Goal: Task Accomplishment & Management: Complete application form

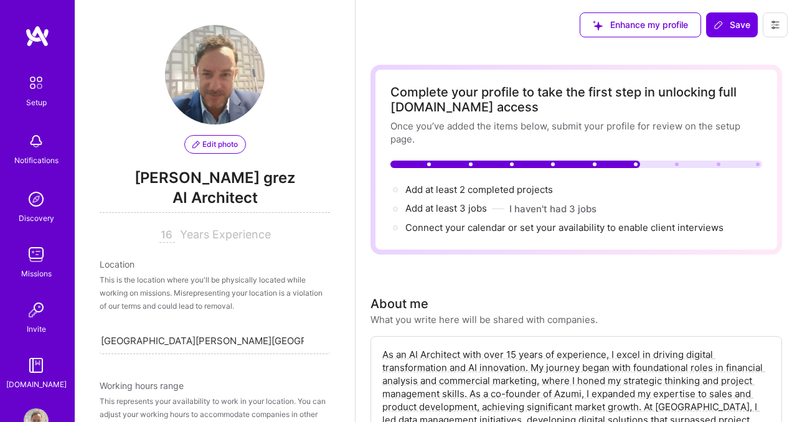
select select "CL"
select select "Right Now"
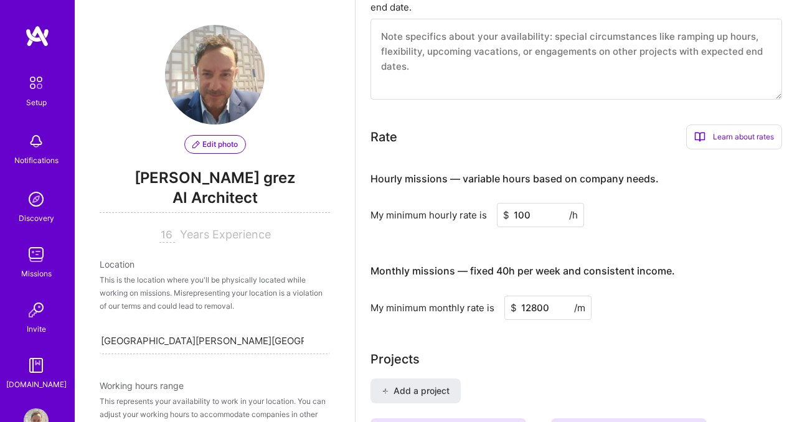
scroll to position [517, 0]
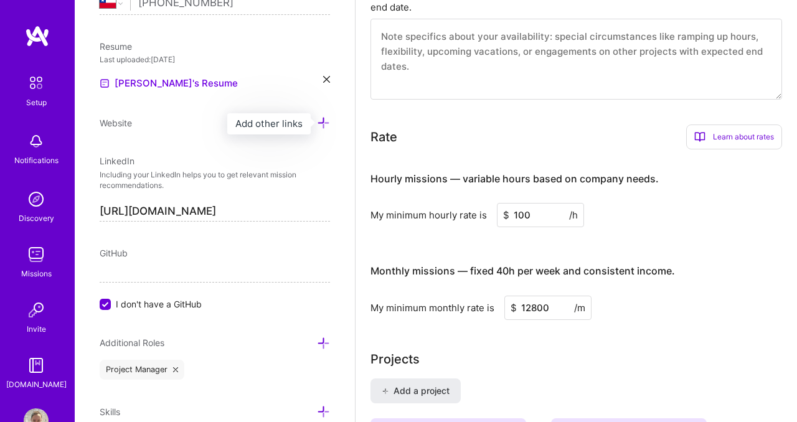
click at [324, 121] on icon at bounding box center [323, 122] width 13 height 13
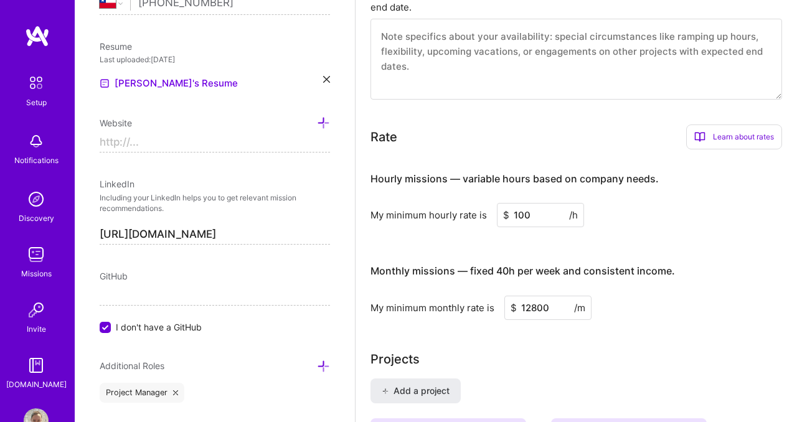
click at [241, 138] on input at bounding box center [215, 143] width 230 height 20
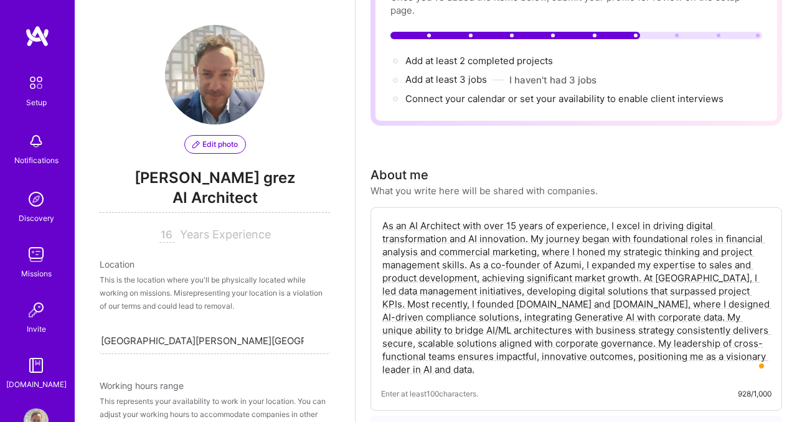
scroll to position [0, 0]
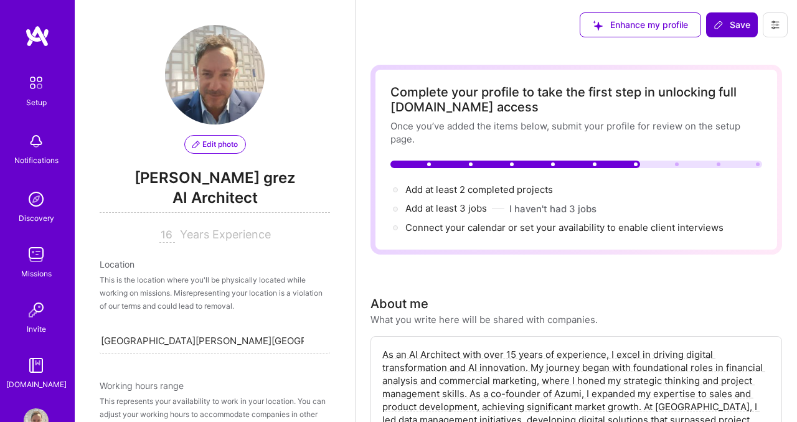
type input "[URL][DOMAIN_NAME]"
click at [734, 27] on span "Save" at bounding box center [731, 25] width 37 height 12
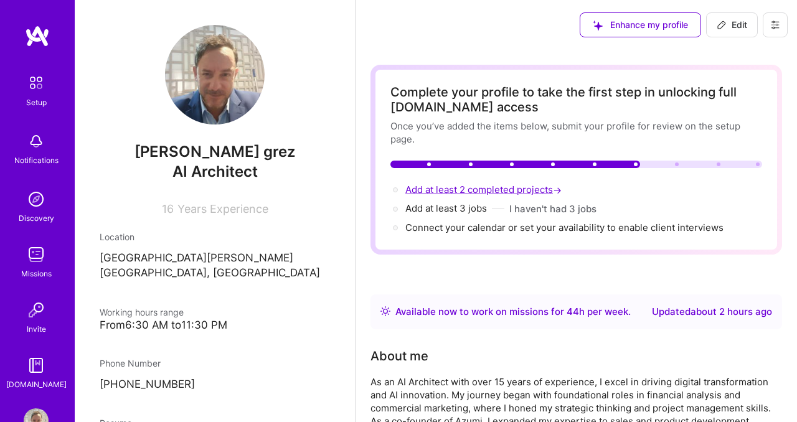
click at [491, 190] on span "Add at least 2 completed projects →" at bounding box center [484, 190] width 159 height 12
select select "CL"
select select "Right Now"
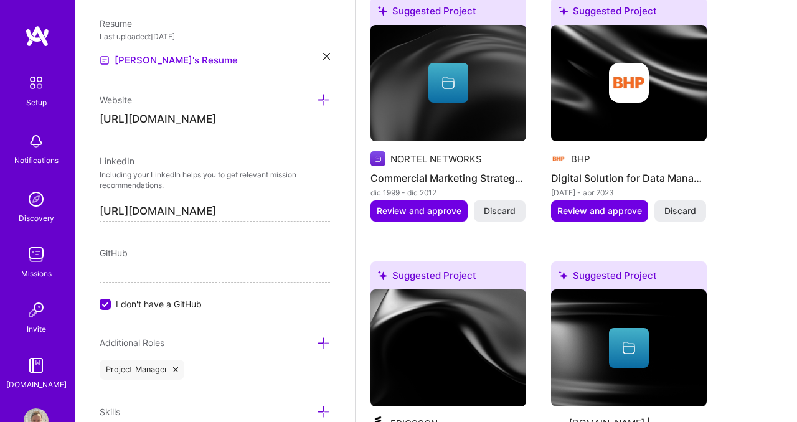
scroll to position [1151, 0]
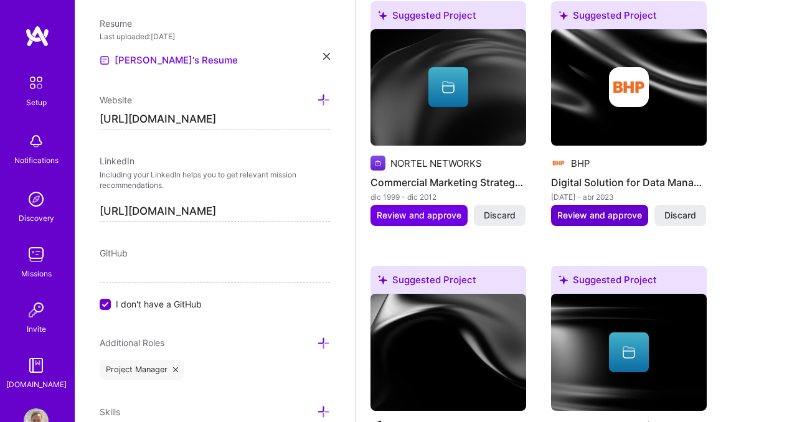
click at [596, 218] on span "Review and approve" at bounding box center [599, 215] width 85 height 12
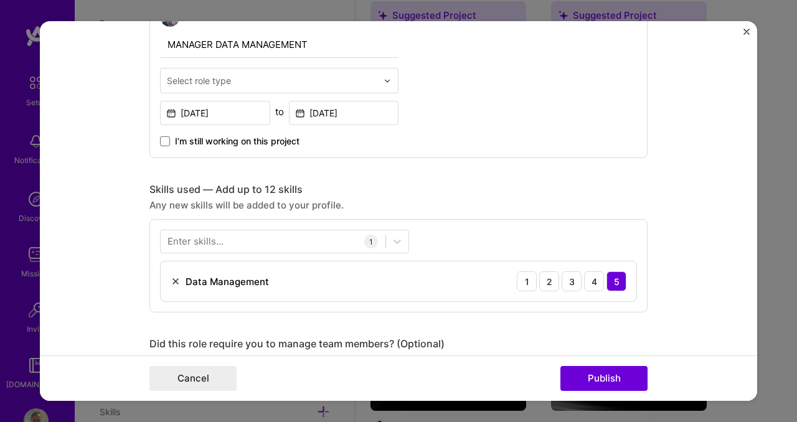
scroll to position [467, 0]
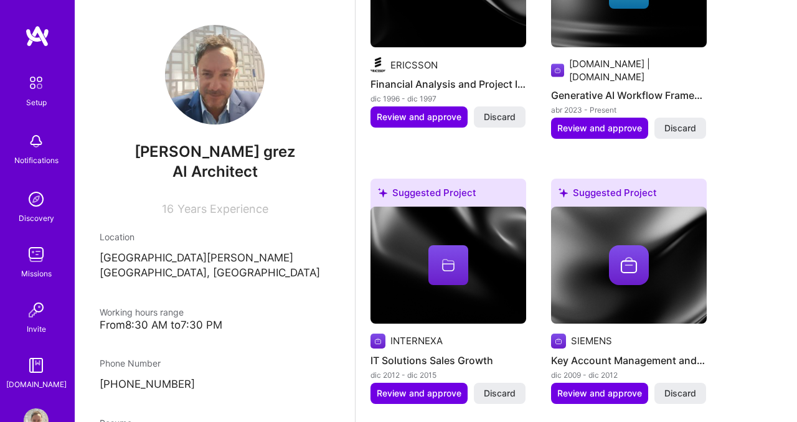
scroll to position [952, 0]
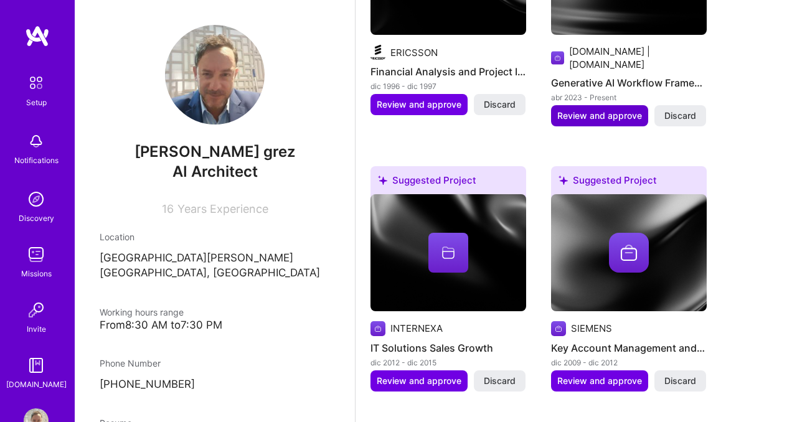
click at [614, 110] on span "Review and approve" at bounding box center [599, 116] width 85 height 12
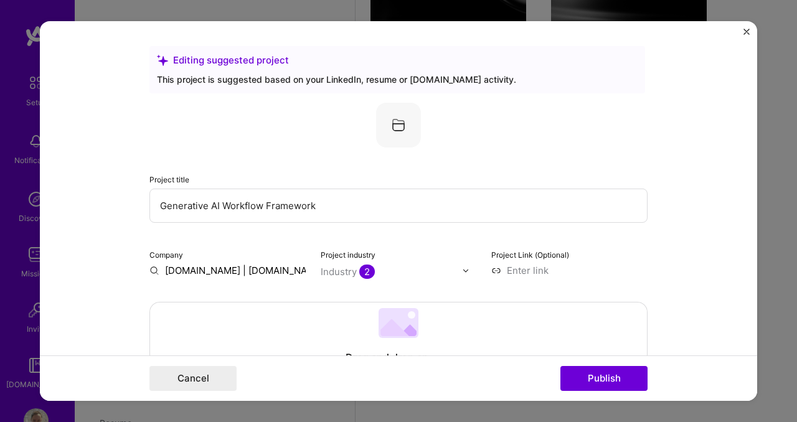
click at [401, 126] on img at bounding box center [398, 125] width 45 height 45
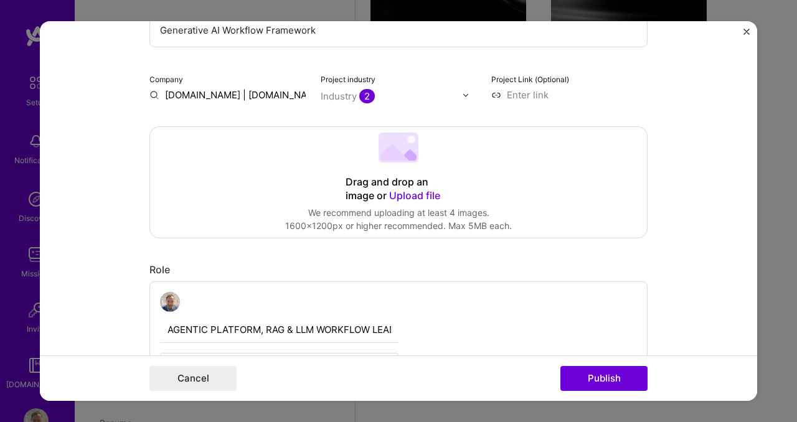
scroll to position [187, 0]
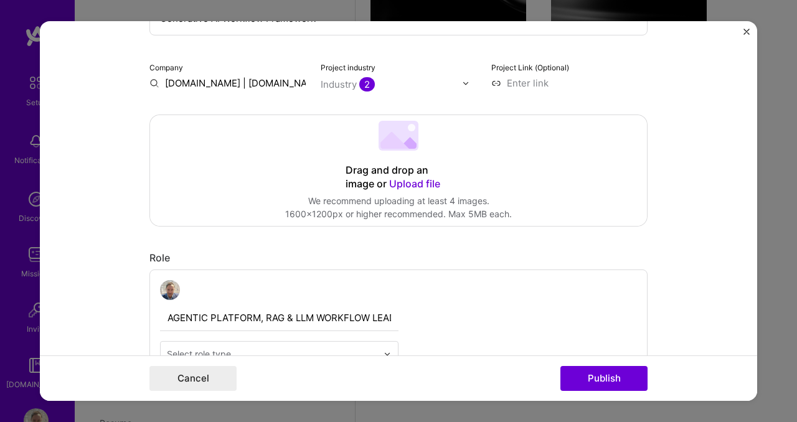
click at [524, 82] on input at bounding box center [569, 83] width 156 height 13
type input "w"
type input "[URL][DOMAIN_NAME]"
click at [365, 88] on span "2" at bounding box center [367, 84] width 16 height 14
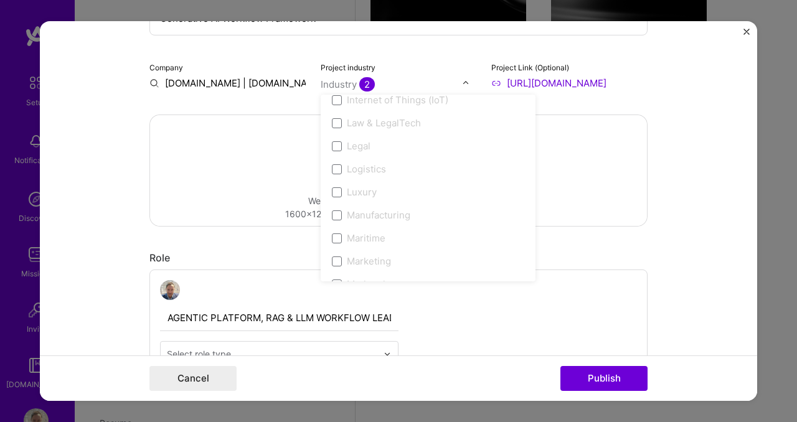
scroll to position [1689, 0]
click at [337, 171] on span at bounding box center [337, 171] width 10 height 10
click at [339, 148] on span at bounding box center [337, 148] width 10 height 10
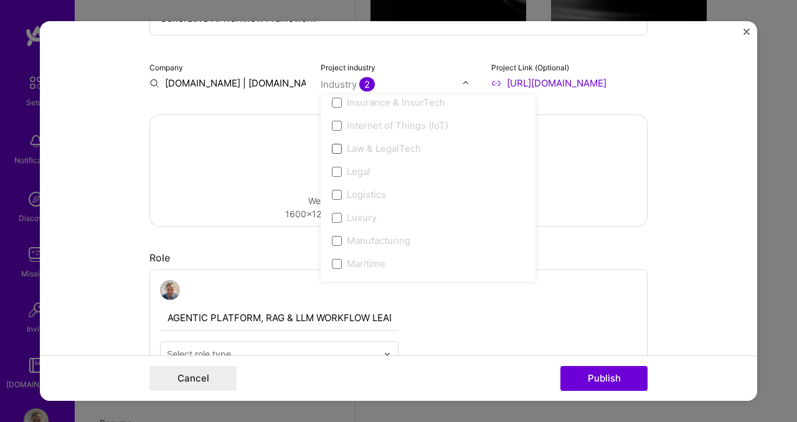
click at [339, 148] on span at bounding box center [337, 148] width 10 height 10
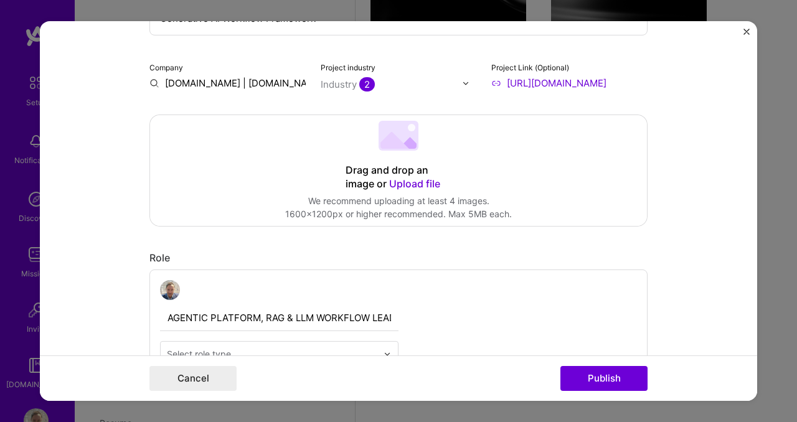
click at [268, 149] on div "Drag and drop an image or Upload file Upload file We recommend uploading at lea…" at bounding box center [398, 170] width 497 height 111
click at [467, 83] on img at bounding box center [465, 82] width 7 height 7
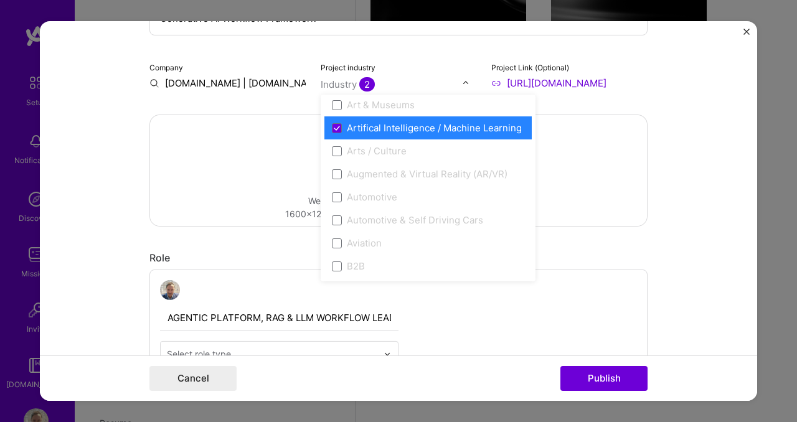
scroll to position [187, 0]
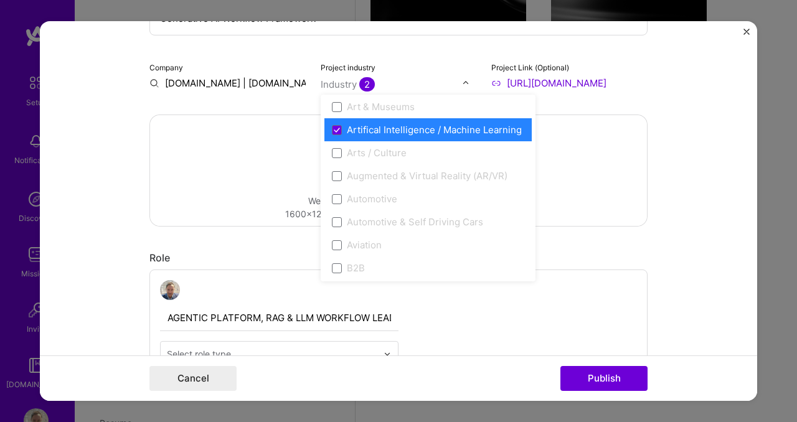
click at [236, 166] on div "Drag and drop an image or Upload file Upload file We recommend uploading at lea…" at bounding box center [398, 170] width 497 height 111
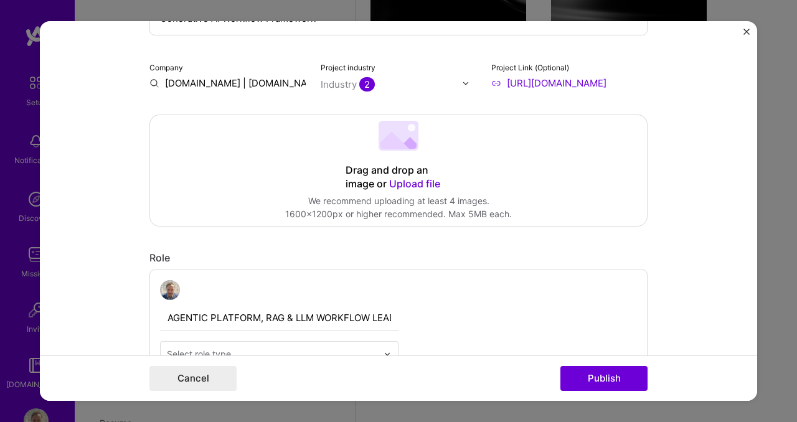
click at [427, 184] on span "Upload file" at bounding box center [414, 183] width 51 height 12
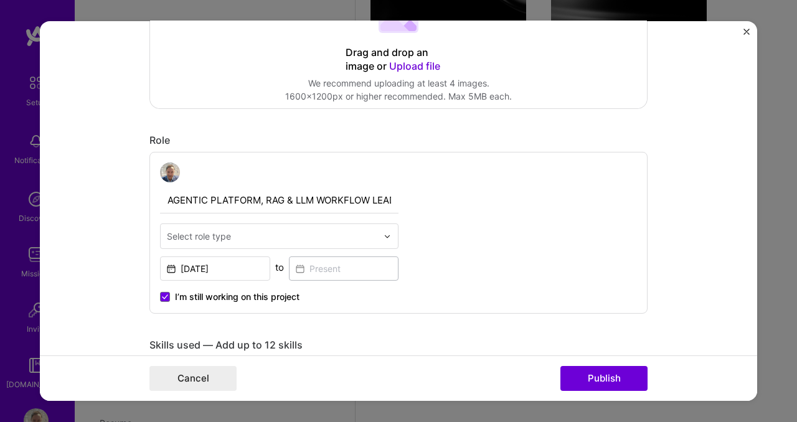
scroll to position [312, 0]
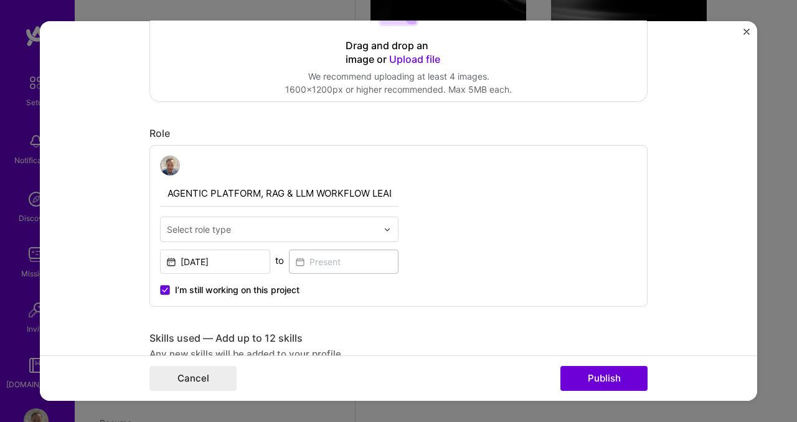
click at [387, 230] on img at bounding box center [386, 228] width 7 height 7
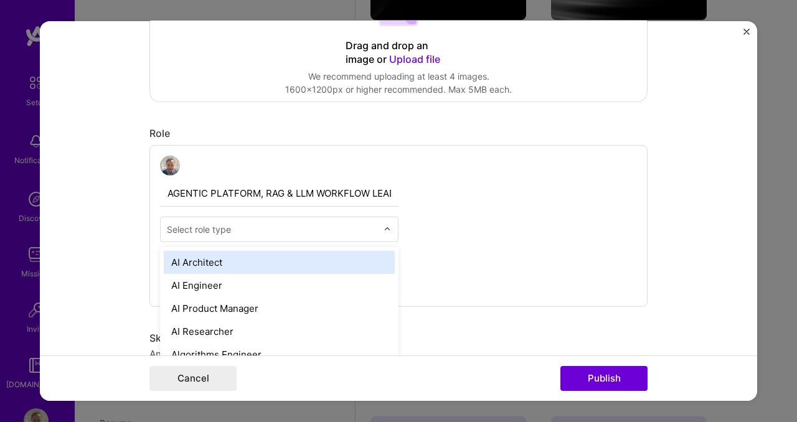
scroll to position [970, 0]
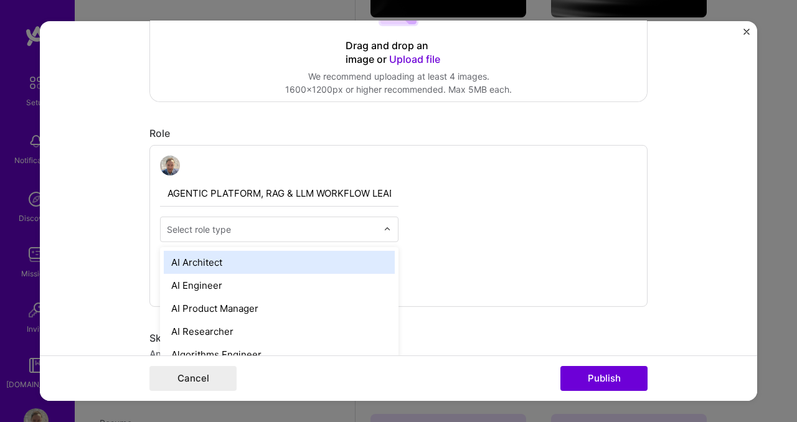
click at [320, 260] on div "AI Architect" at bounding box center [279, 262] width 231 height 23
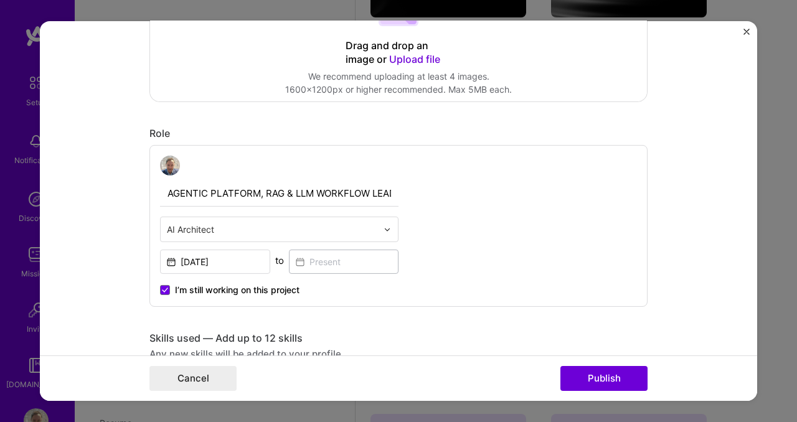
scroll to position [377, 0]
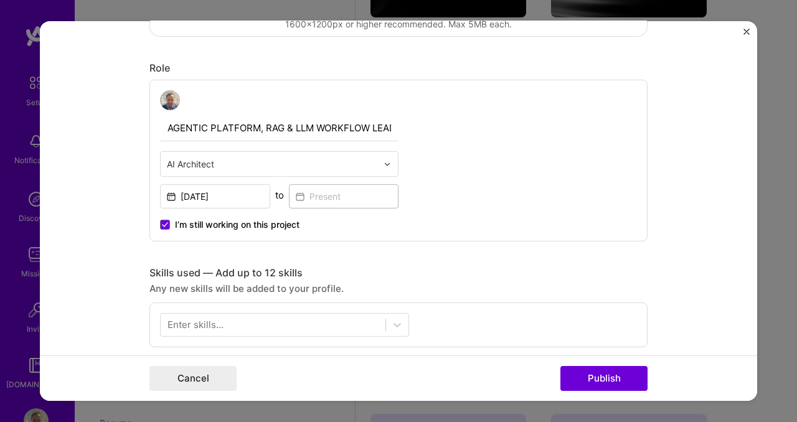
click at [388, 165] on img at bounding box center [386, 163] width 7 height 7
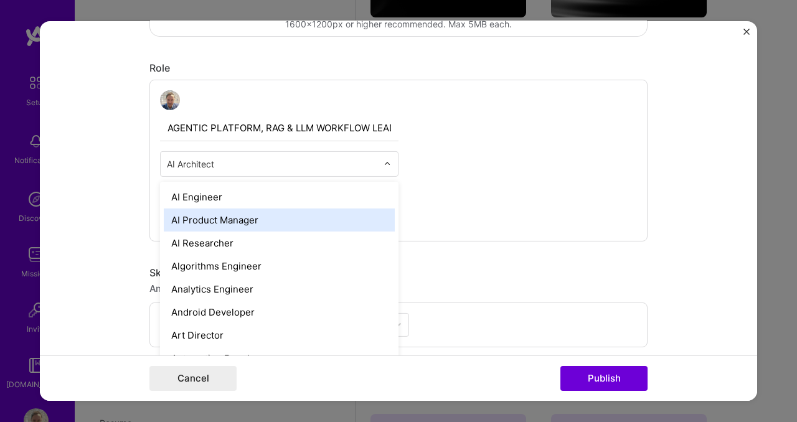
click at [473, 183] on div "AGENTIC PLATFORM, RAG & LLM WORKFLOW LEAD DEVELOPMENT & FOUNDER option AI Archi…" at bounding box center [398, 161] width 498 height 162
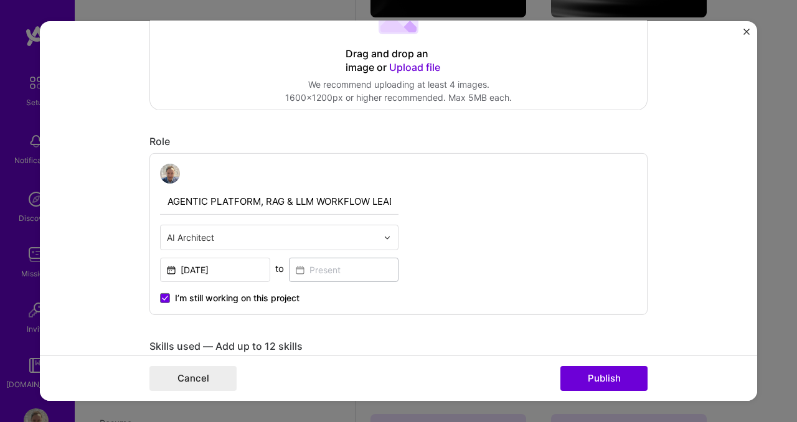
scroll to position [456, 0]
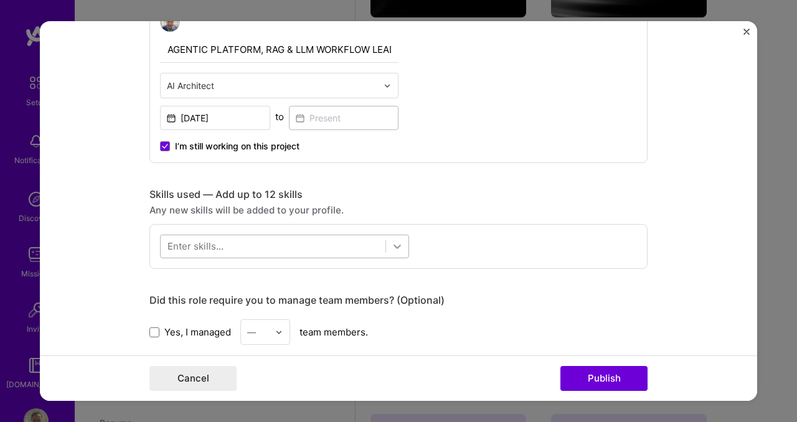
click at [400, 248] on icon at bounding box center [397, 246] width 12 height 12
click at [267, 245] on div at bounding box center [273, 246] width 225 height 21
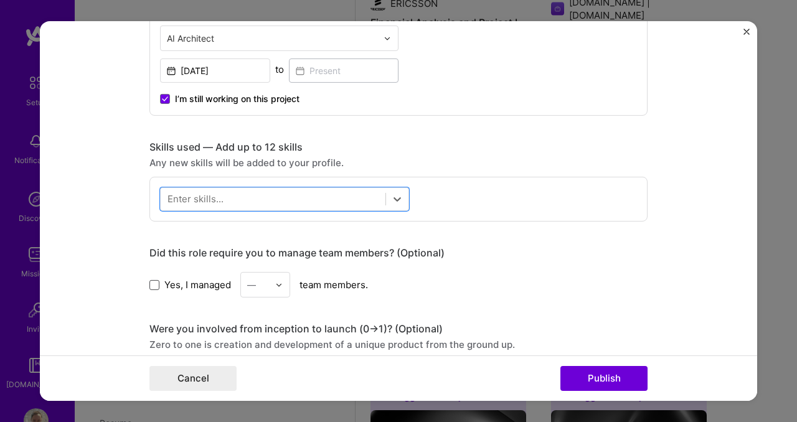
scroll to position [1003, 0]
click at [157, 283] on span at bounding box center [154, 284] width 10 height 10
click at [0, 0] on input "Yes, I managed" at bounding box center [0, 0] width 0 height 0
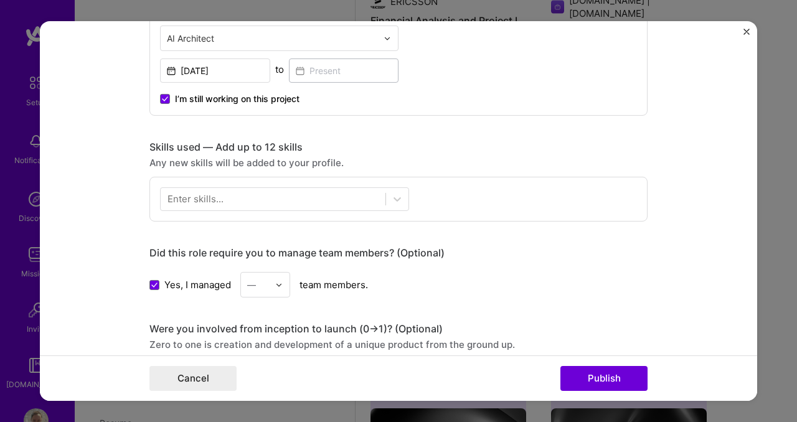
click at [283, 286] on img at bounding box center [278, 284] width 7 height 7
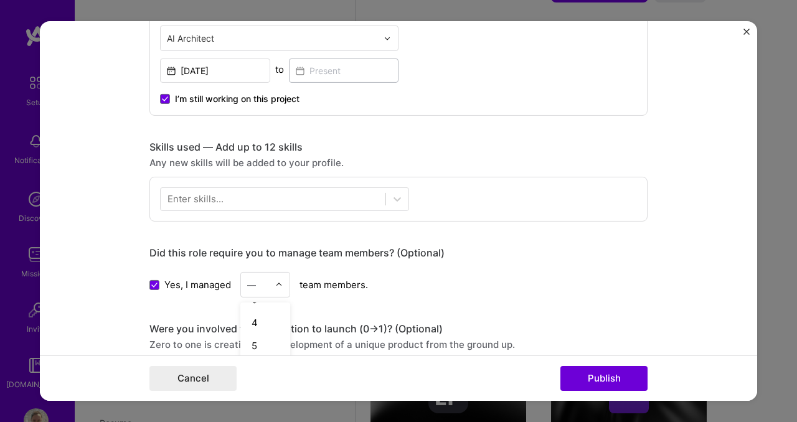
scroll to position [70, 0]
click at [268, 323] on div "4" at bounding box center [265, 317] width 42 height 23
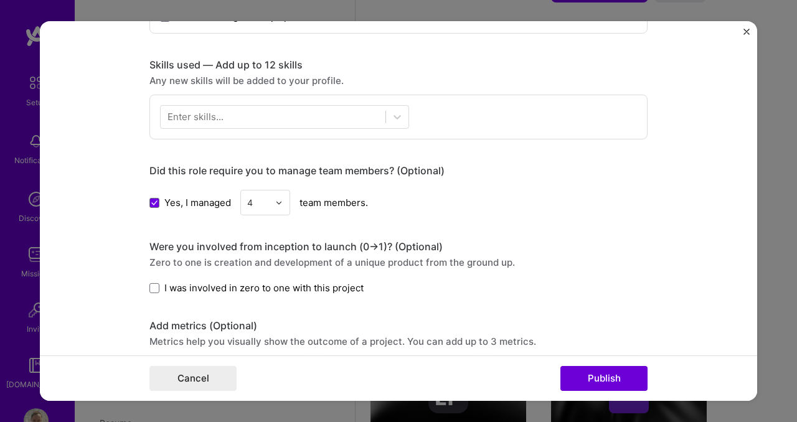
scroll to position [588, 0]
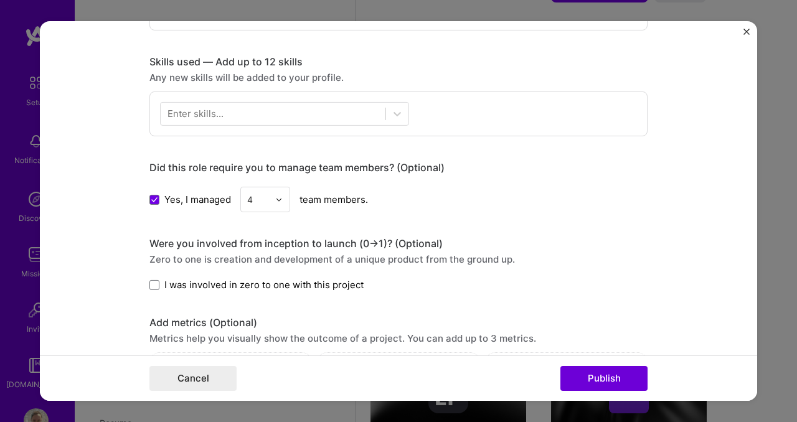
click at [282, 200] on img at bounding box center [278, 198] width 7 height 7
click at [253, 302] on div "5" at bounding box center [265, 301] width 42 height 23
click at [154, 286] on span at bounding box center [154, 285] width 10 height 10
click at [0, 0] on input "I was involved in zero to one with this project" at bounding box center [0, 0] width 0 height 0
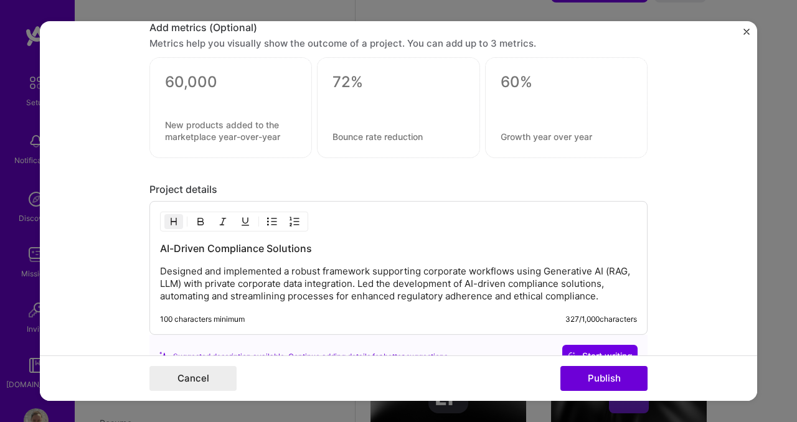
scroll to position [899, 0]
